Goal: Transaction & Acquisition: Subscribe to service/newsletter

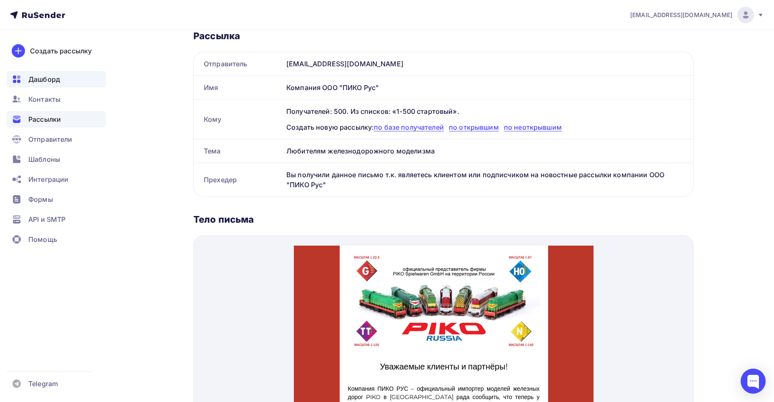
click at [20, 75] on icon at bounding box center [17, 79] width 10 height 10
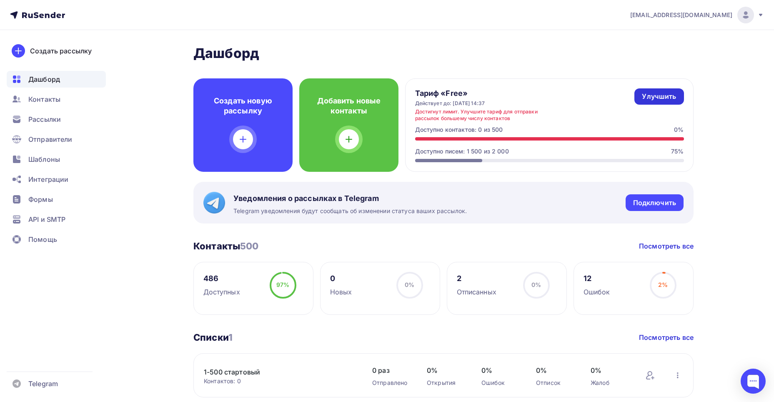
click at [650, 93] on div "Улучшить" at bounding box center [659, 97] width 34 height 10
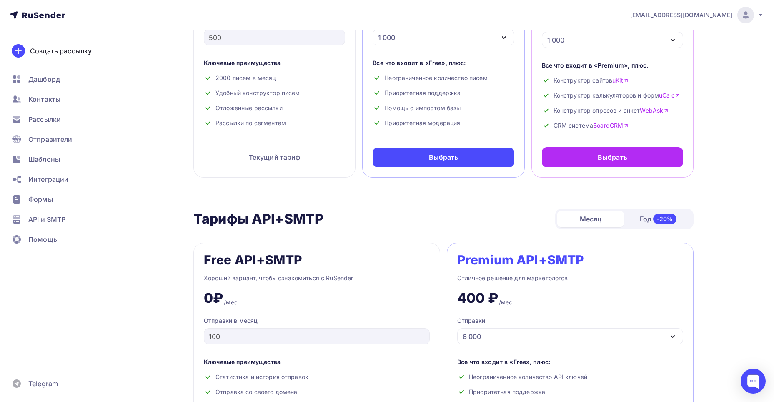
scroll to position [167, 0]
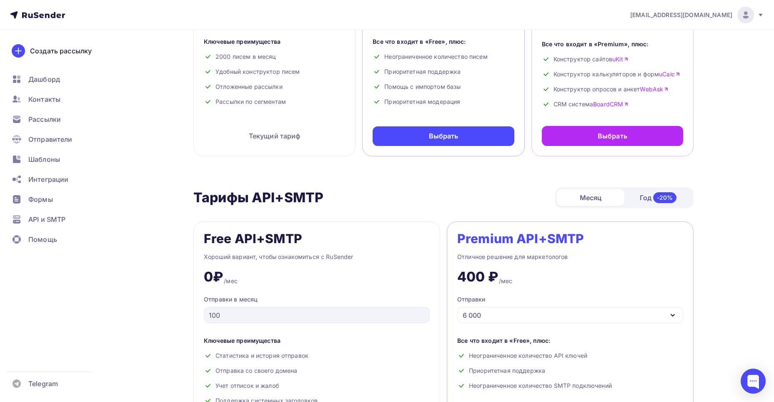
click at [761, 16] on icon at bounding box center [761, 15] width 7 height 7
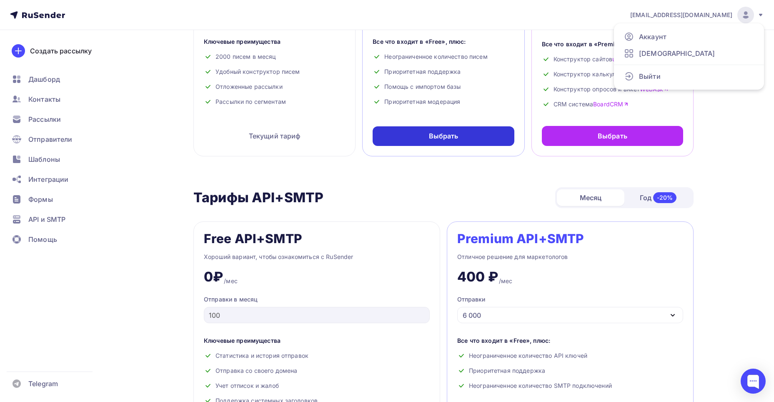
click at [429, 137] on div "Выбрать" at bounding box center [443, 136] width 141 height 20
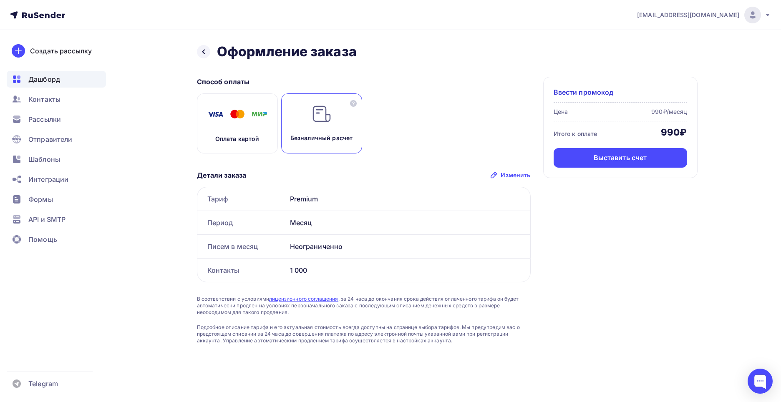
click at [34, 80] on span "Дашборд" at bounding box center [44, 79] width 32 height 10
